Goal: Transaction & Acquisition: Purchase product/service

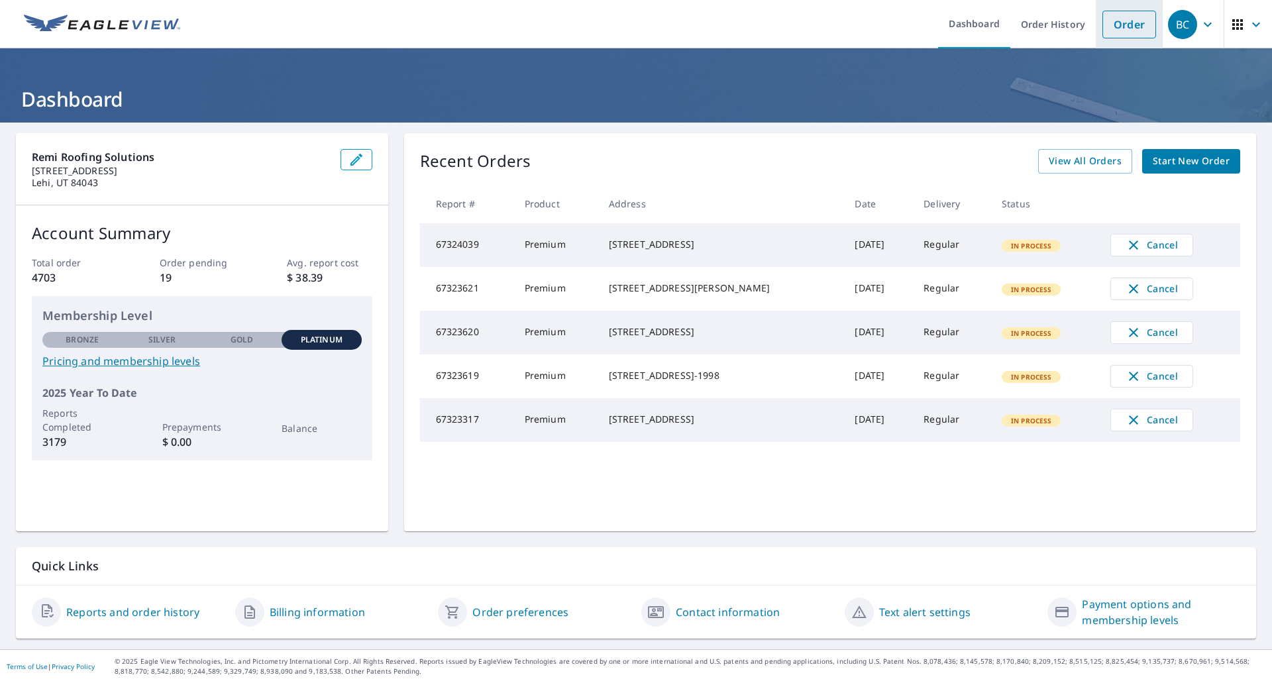
click at [1121, 28] on link "Order" at bounding box center [1129, 25] width 54 height 28
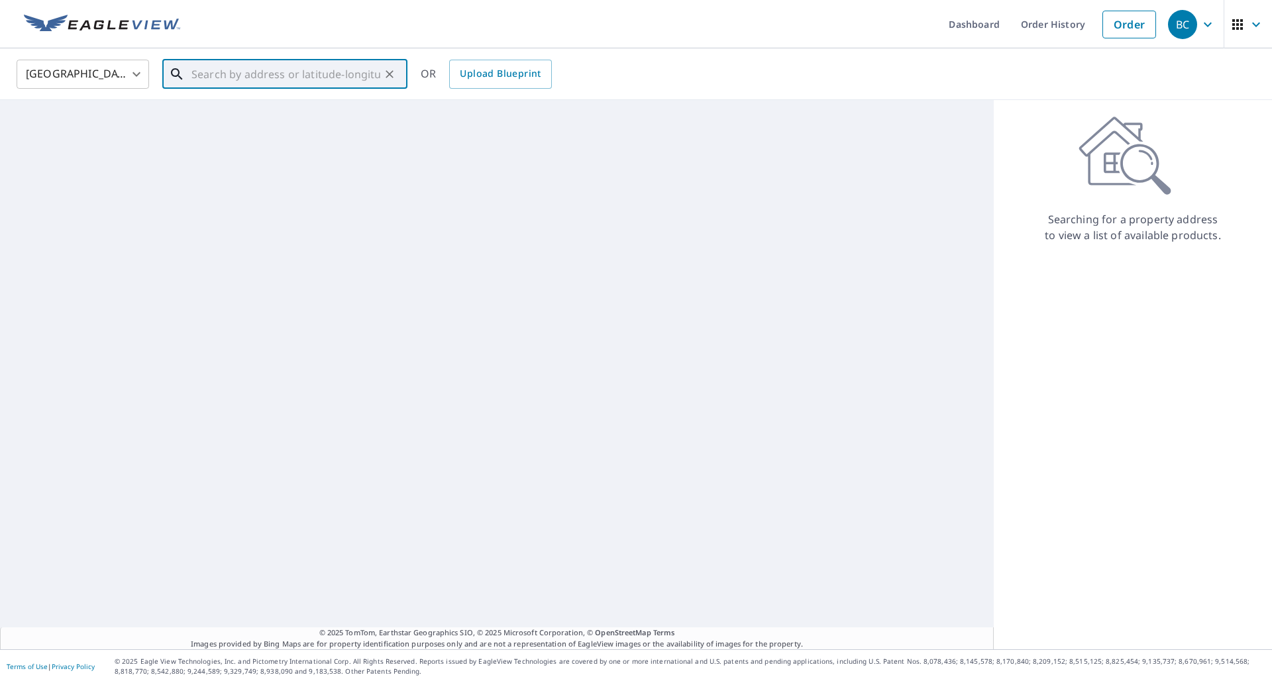
click at [370, 79] on input "text" at bounding box center [285, 74] width 189 height 37
paste input "[STREET_ADDRESS]"
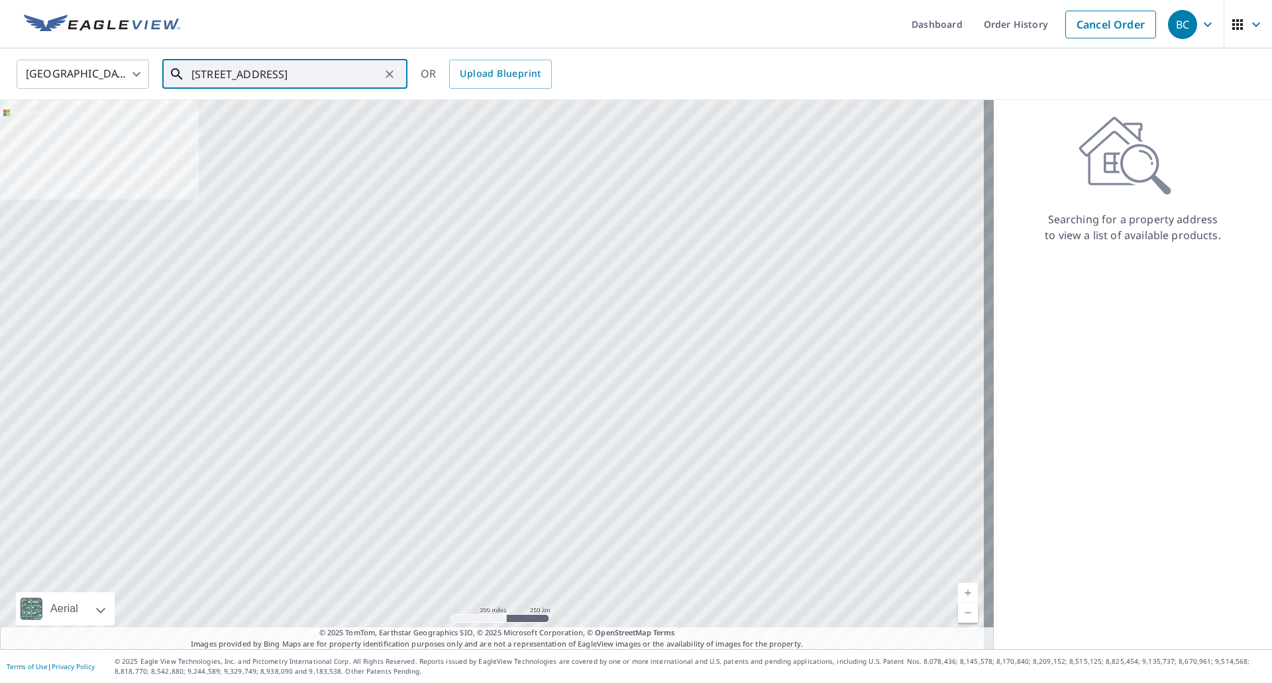
click at [306, 78] on input "[STREET_ADDRESS]" at bounding box center [285, 74] width 189 height 37
click at [250, 126] on p "[GEOGRAPHIC_DATA], AZ 85053" at bounding box center [293, 127] width 208 height 13
type input "[STREET_ADDRESS]"
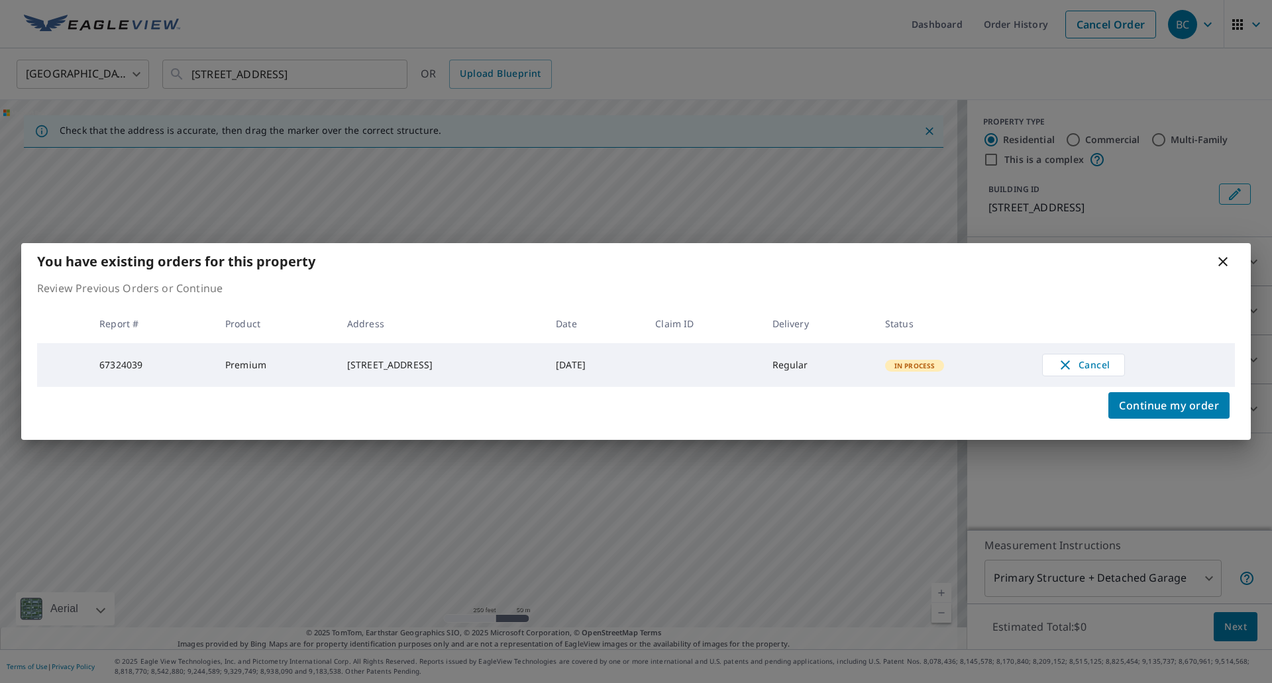
click at [1221, 256] on icon at bounding box center [1223, 262] width 16 height 16
